Goal: Task Accomplishment & Management: Manage account settings

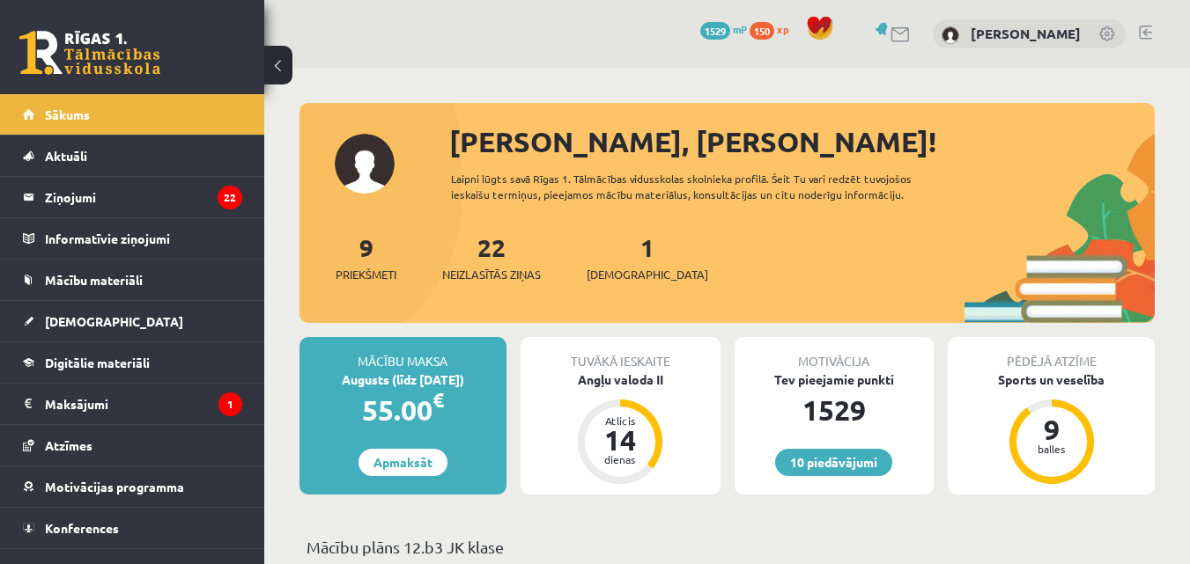
click at [536, 136] on div "Sveika, Roberta!" at bounding box center [801, 142] width 705 height 42
click at [1034, 39] on link "[PERSON_NAME]" at bounding box center [1025, 34] width 110 height 18
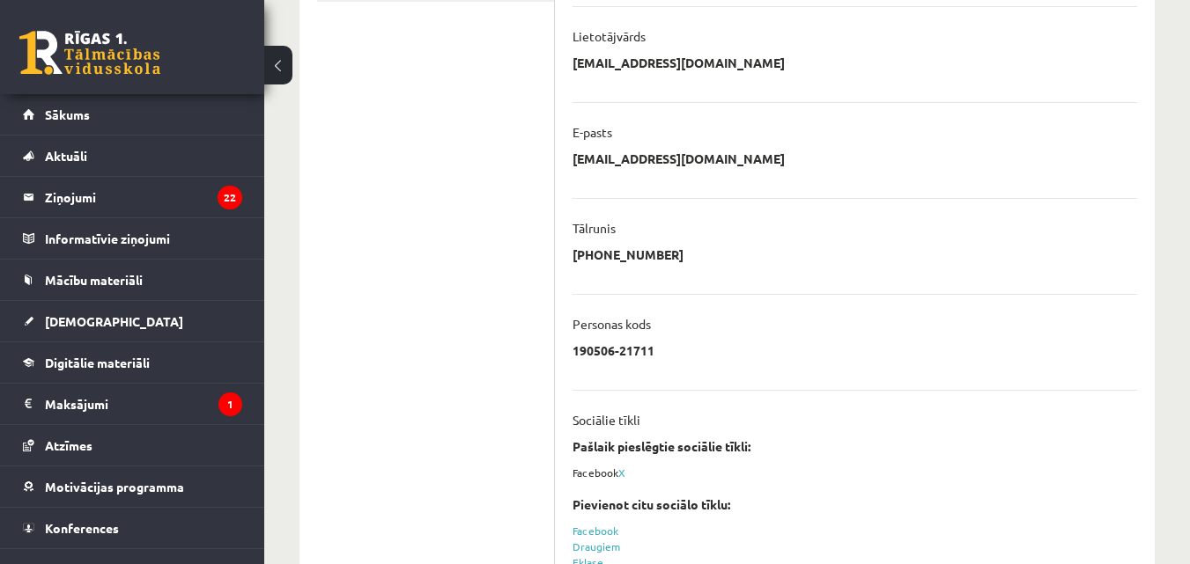
scroll to position [556, 0]
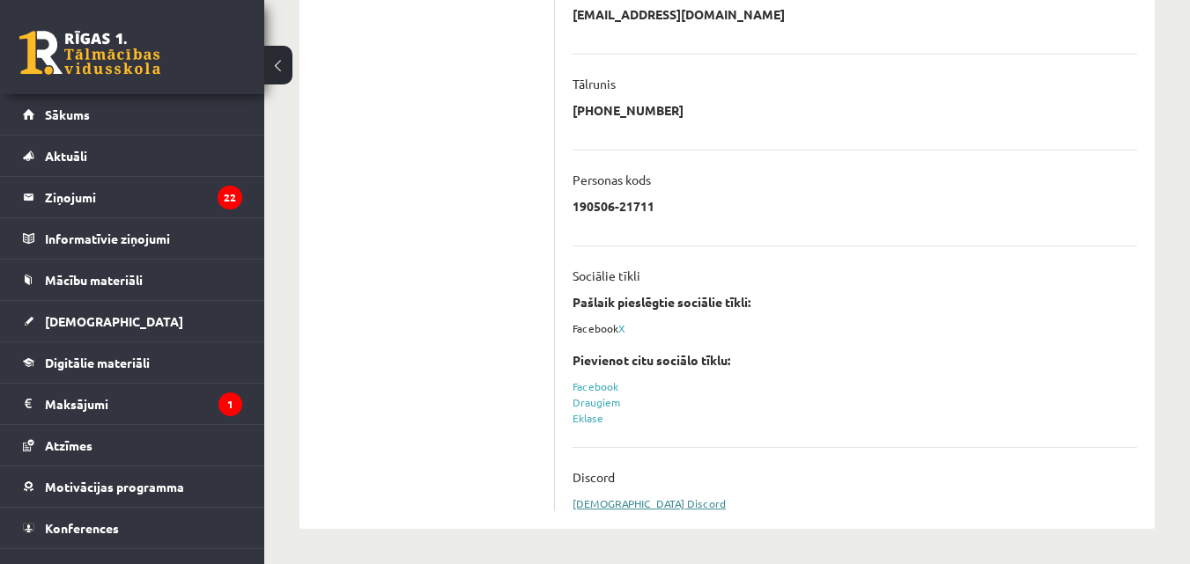
click at [619, 502] on link "Sasaistīt Discord" at bounding box center [648, 504] width 153 height 14
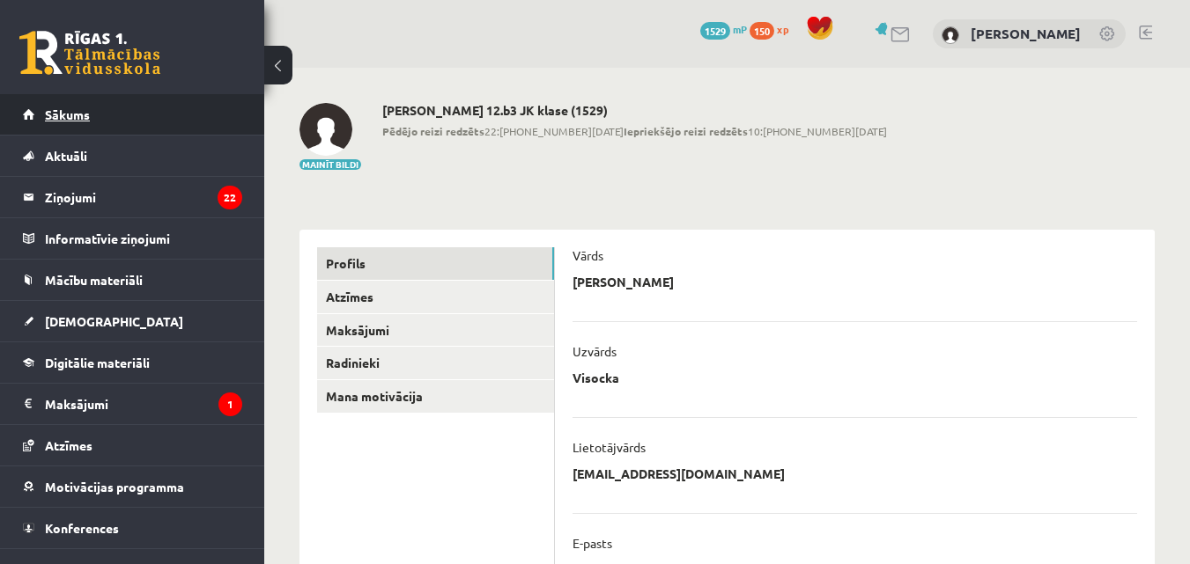
click at [130, 95] on link "Sākums" at bounding box center [132, 114] width 219 height 41
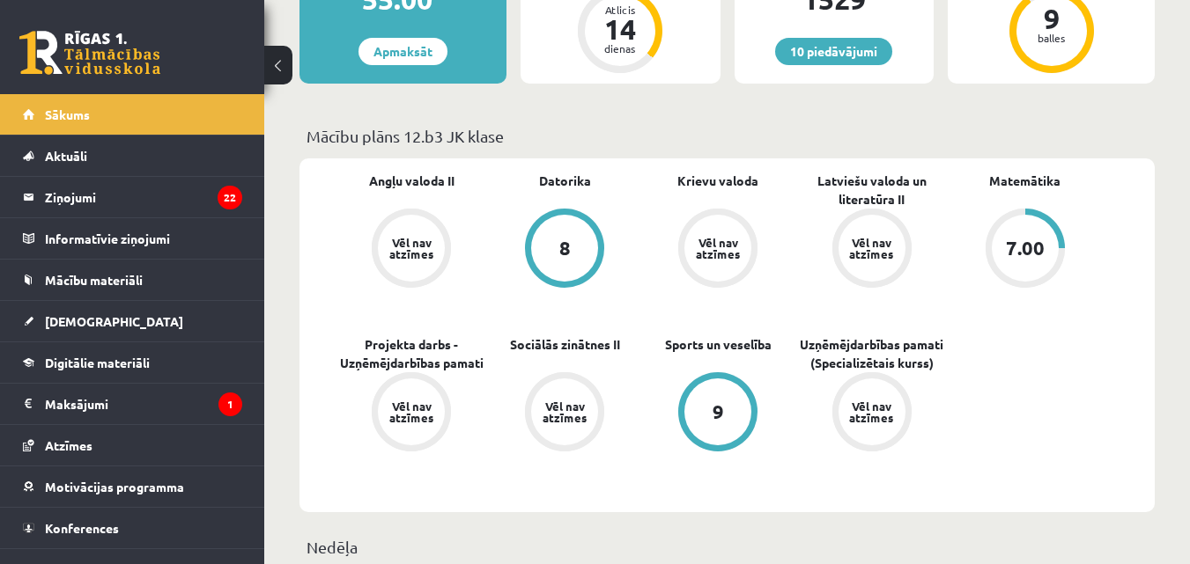
scroll to position [411, 0]
